Goal: Navigation & Orientation: Find specific page/section

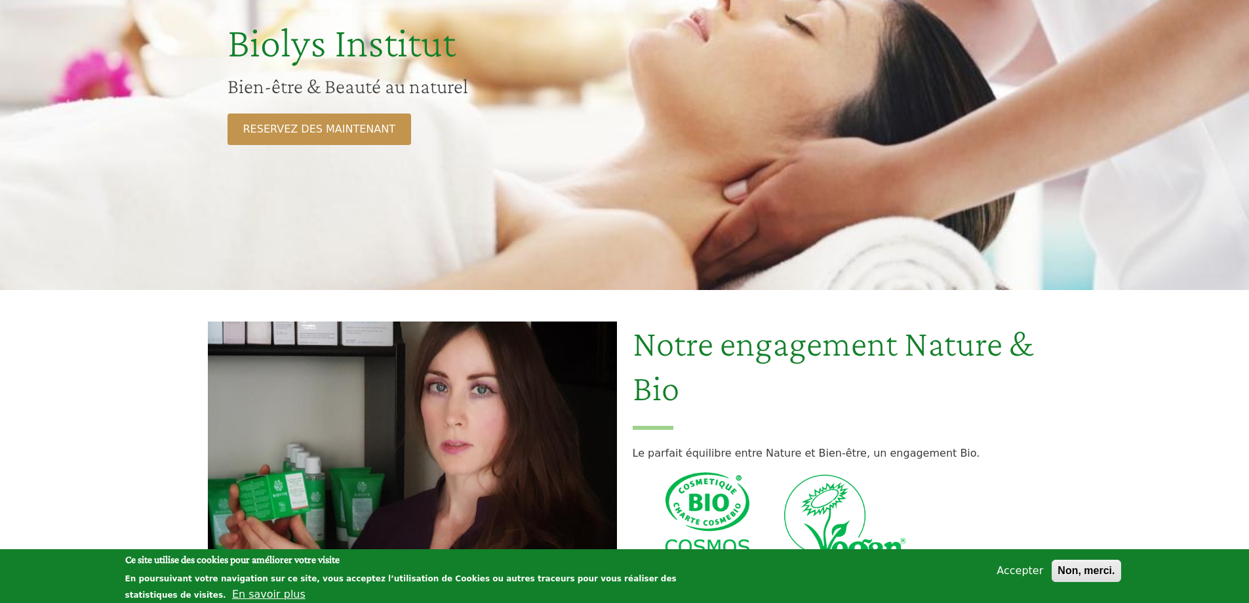
scroll to position [197, 0]
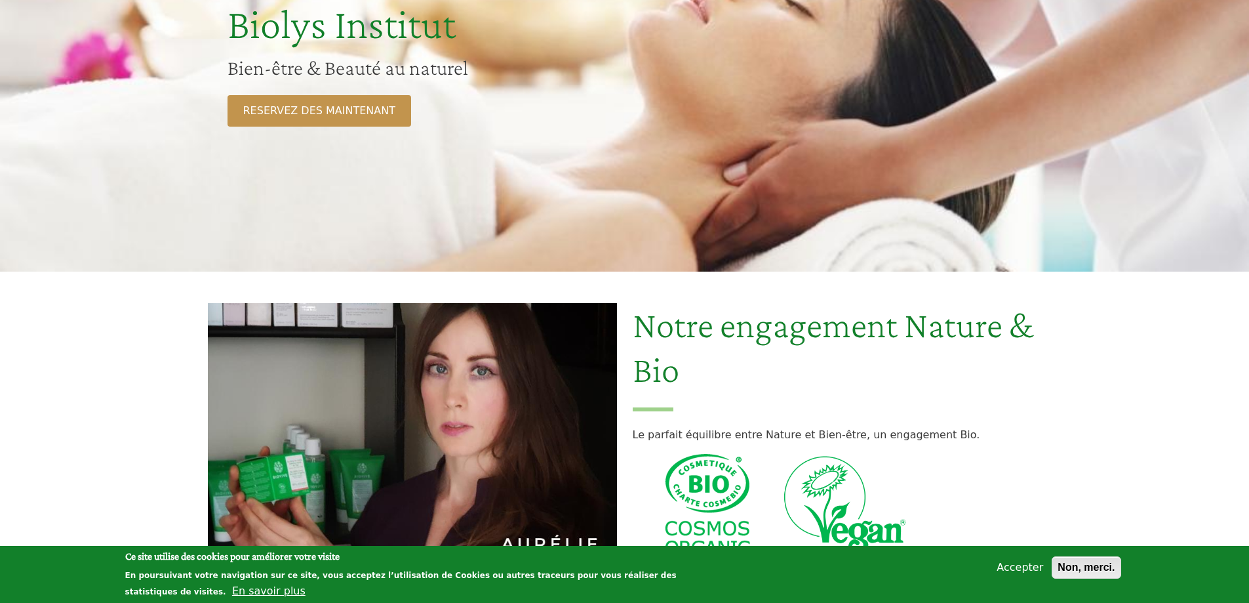
click at [1087, 569] on button "Non, merci." at bounding box center [1086, 567] width 69 height 22
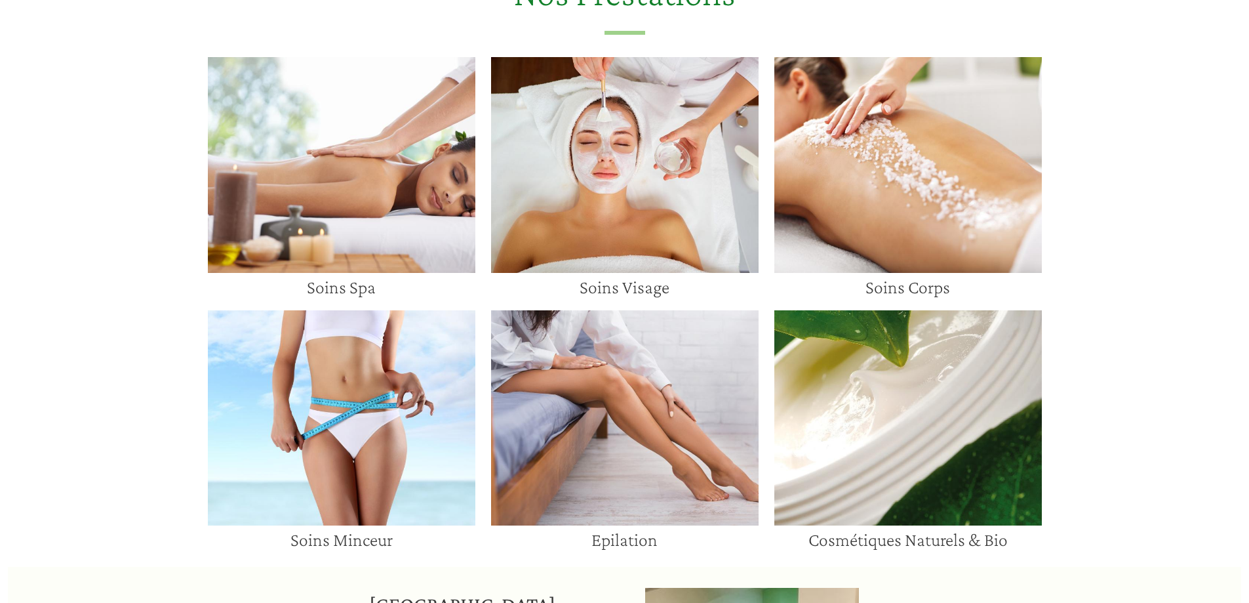
scroll to position [918, 0]
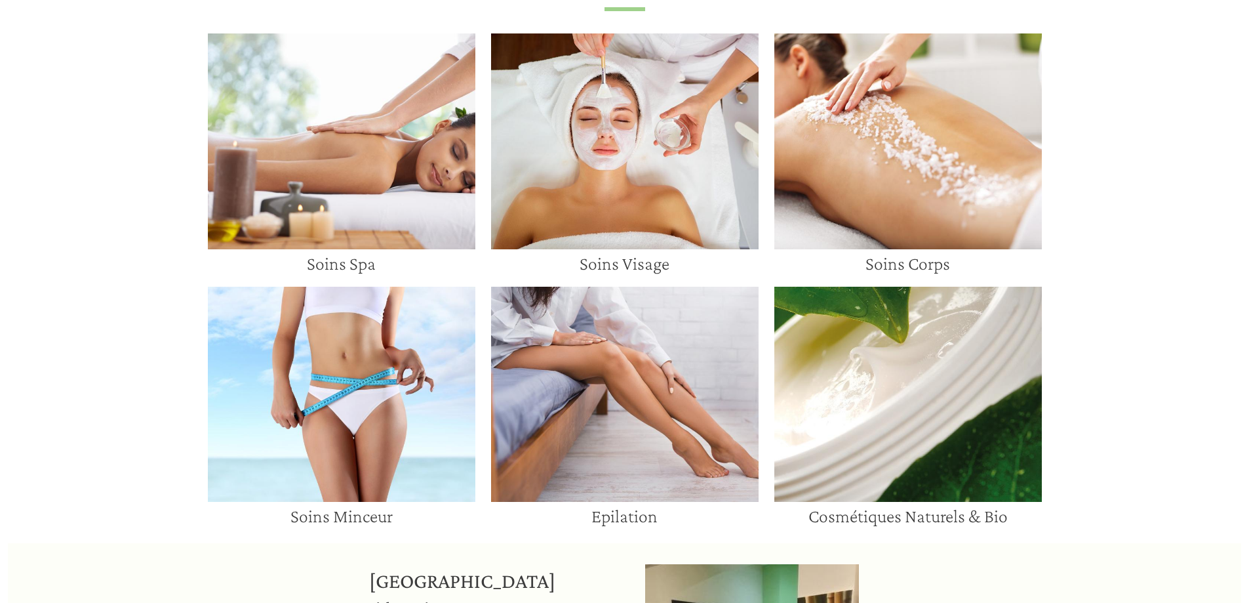
click at [393, 171] on img at bounding box center [342, 141] width 268 height 216
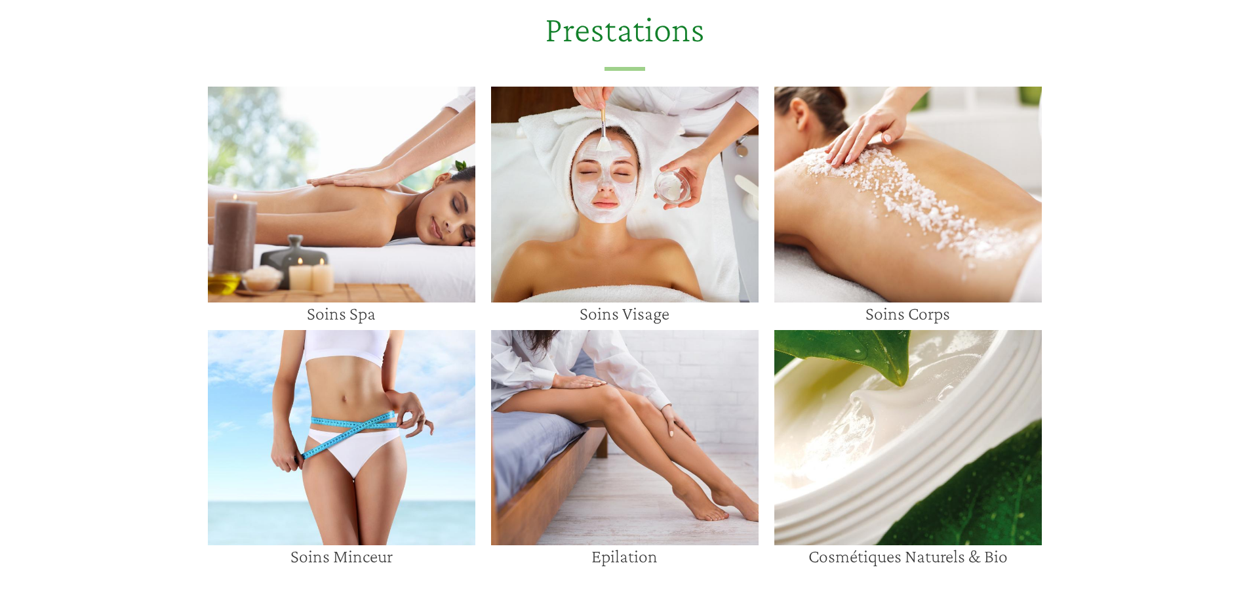
scroll to position [1836, 0]
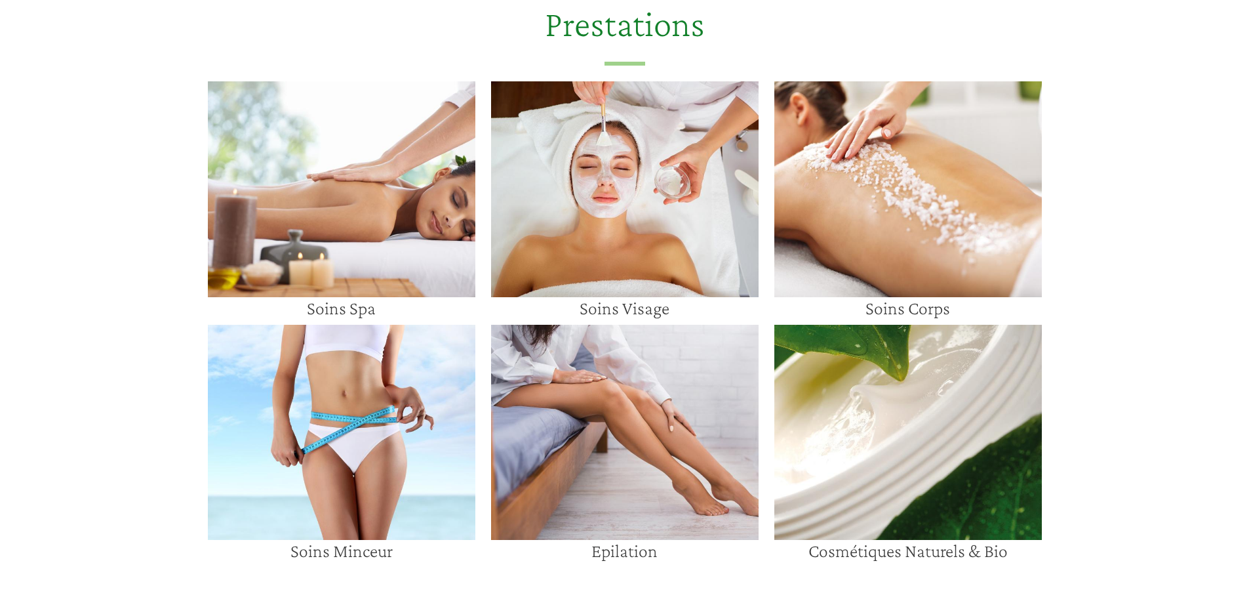
click at [686, 220] on img at bounding box center [625, 189] width 268 height 216
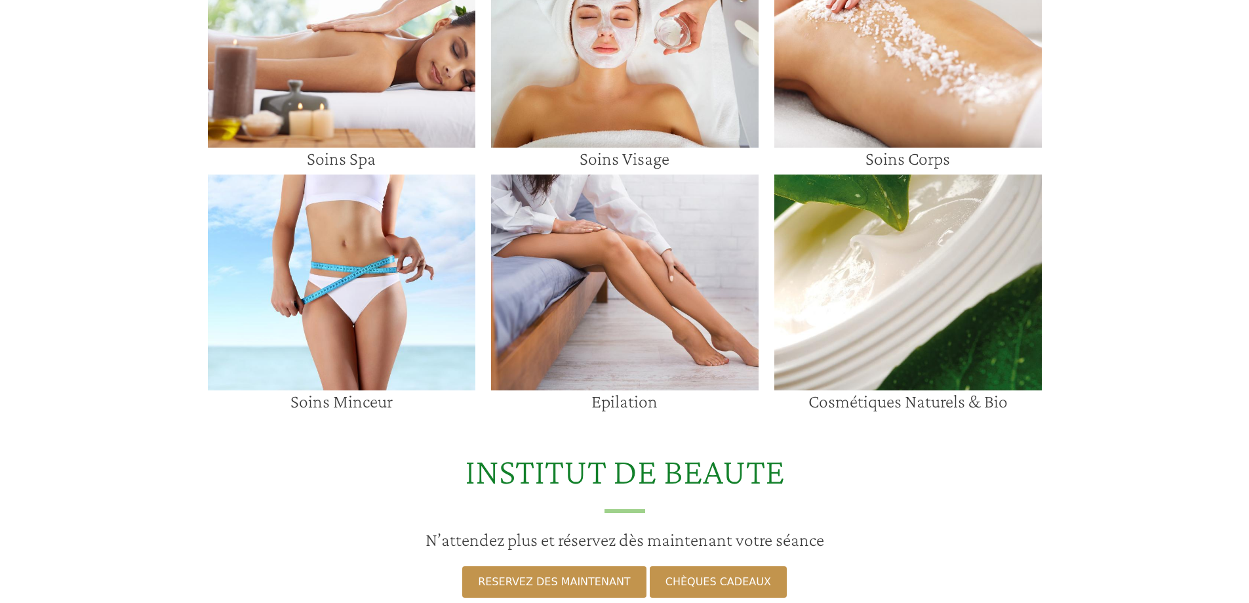
scroll to position [1311, 0]
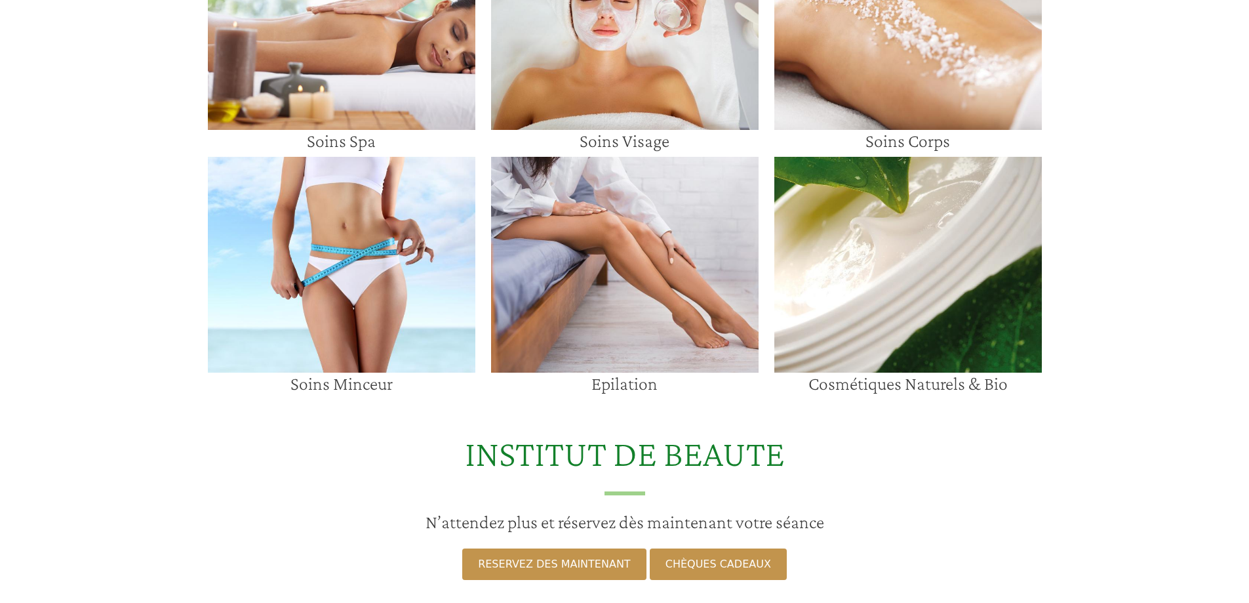
click at [425, 330] on img at bounding box center [342, 265] width 268 height 216
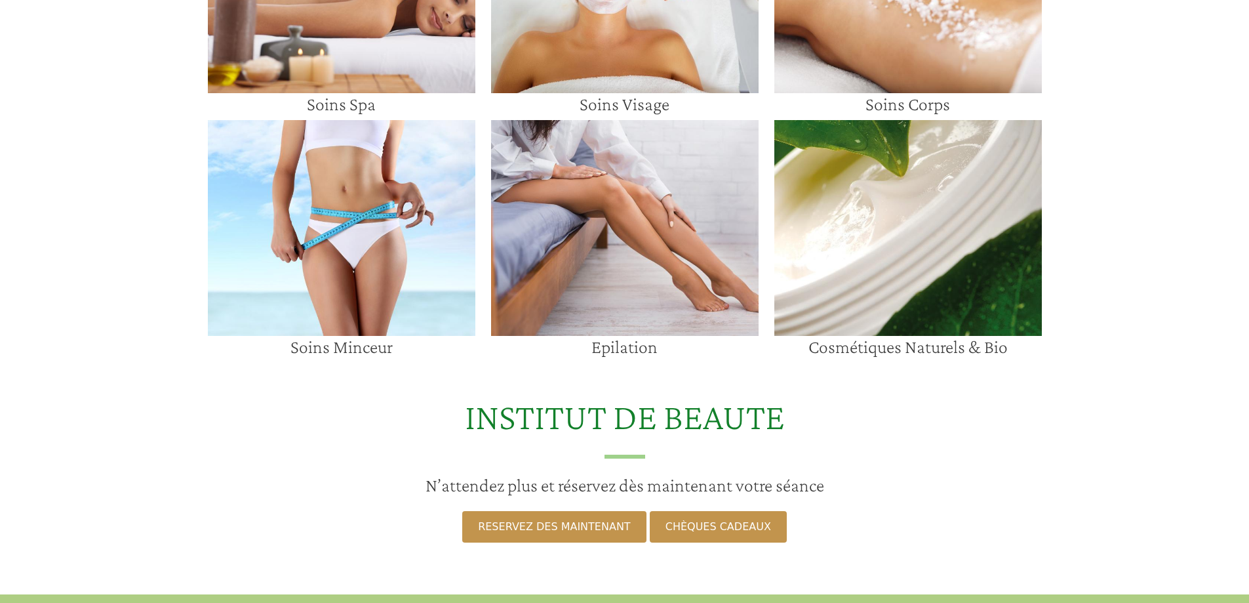
scroll to position [984, 0]
